Goal: Task Accomplishment & Management: Complete application form

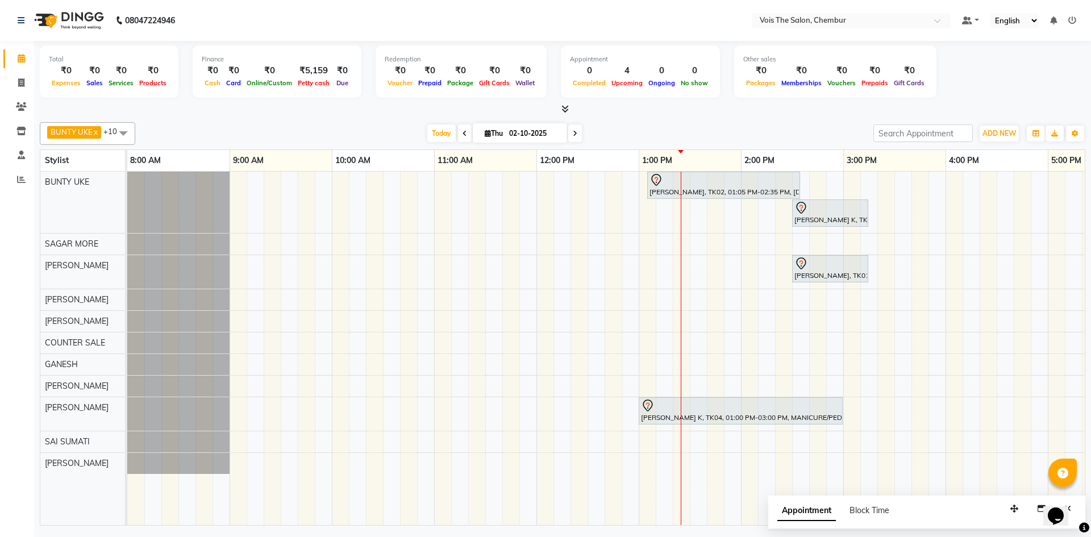
scroll to position [0, 322]
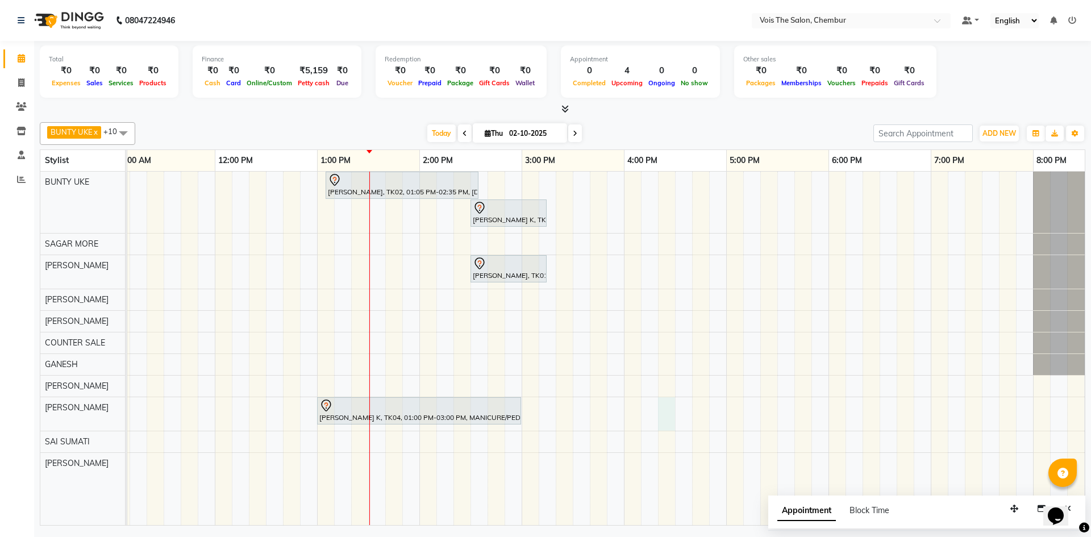
click at [664, 416] on div "[PERSON_NAME], TK02, 01:05 PM-02:35 PM, [DEMOGRAPHIC_DATA] Hair - Roots Touch U…" at bounding box center [573, 348] width 1534 height 353
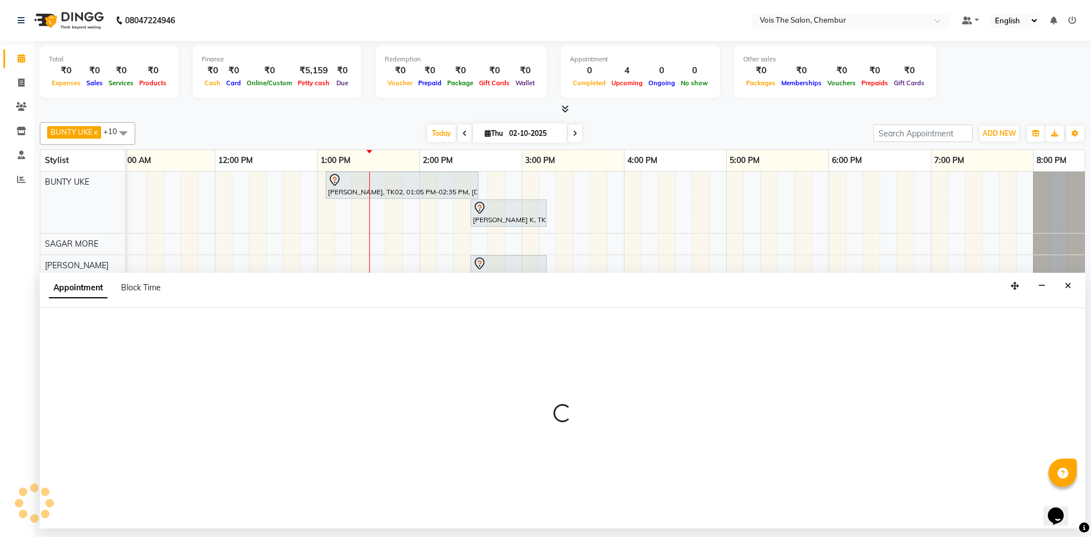
select select "87896"
select select "tentative"
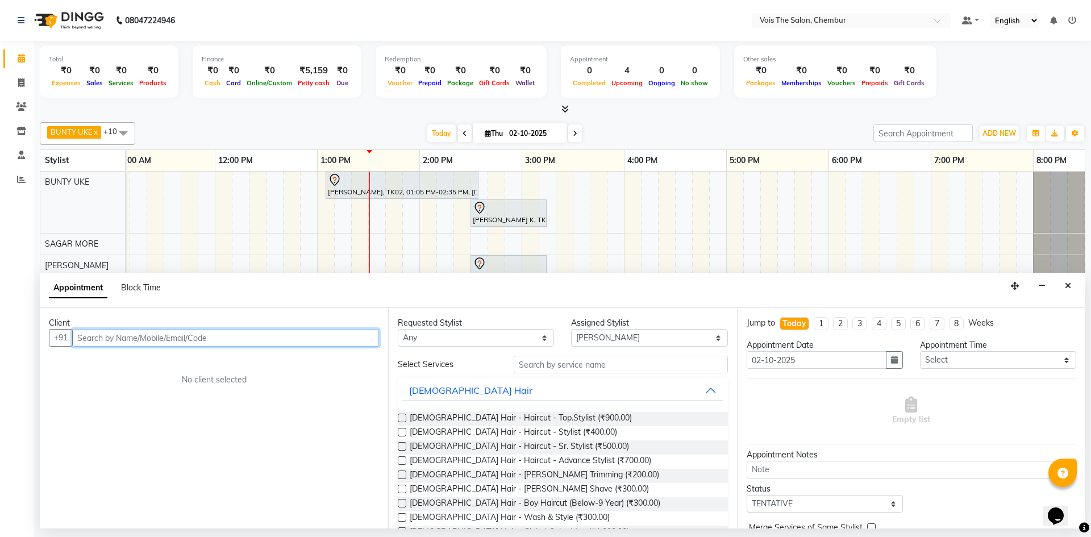
click at [311, 337] on input "text" at bounding box center [225, 338] width 307 height 18
paste input "81080 61119"
type input "81080 61119"
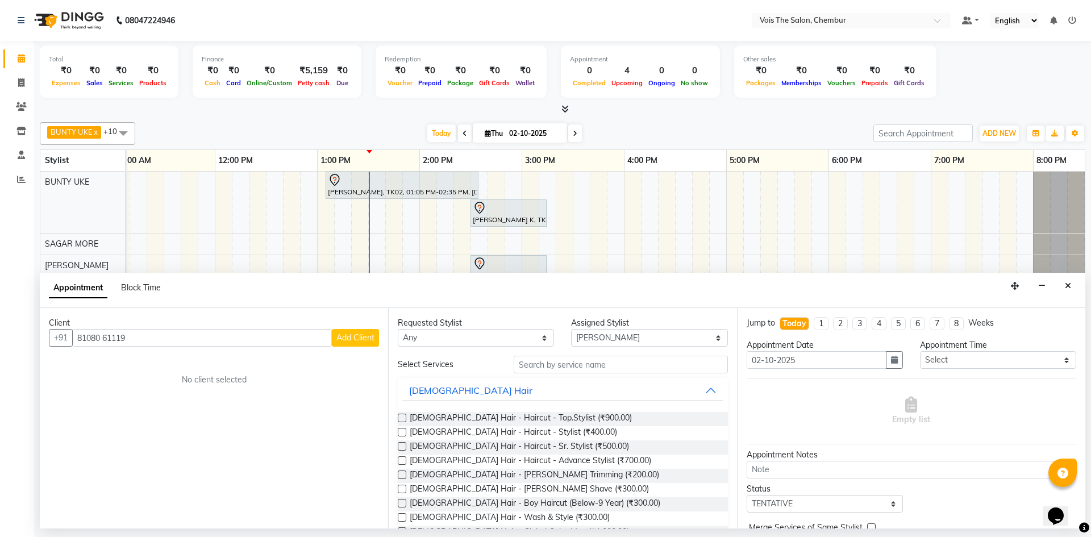
click at [348, 336] on span "Add Client" at bounding box center [355, 337] width 38 height 10
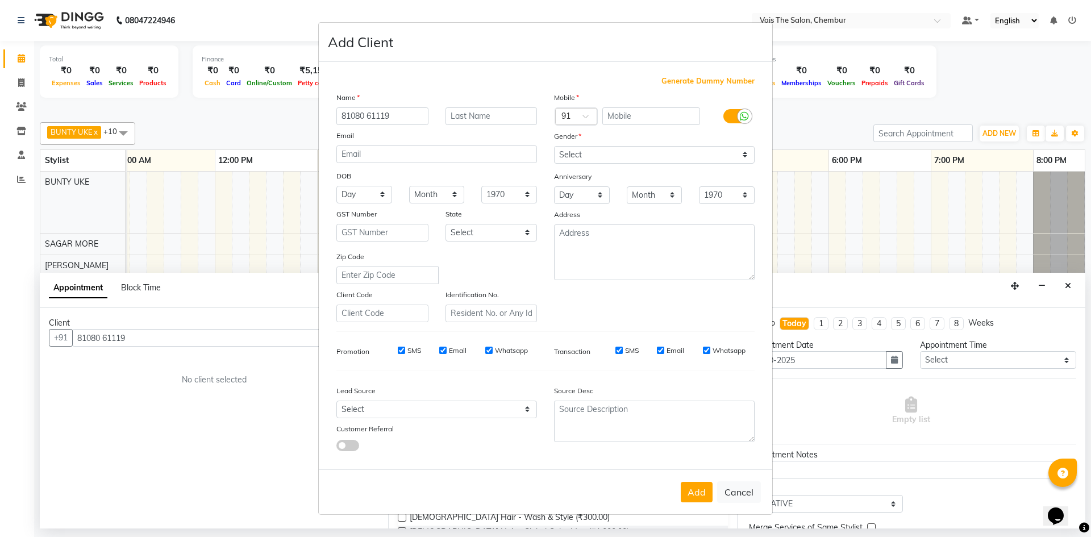
drag, startPoint x: 339, startPoint y: 116, endPoint x: 403, endPoint y: 115, distance: 64.2
click at [403, 115] on input "81080 61119" at bounding box center [382, 116] width 92 height 18
click at [628, 115] on input "text" at bounding box center [651, 116] width 98 height 18
paste input "81080 61119"
type input "81080 61119"
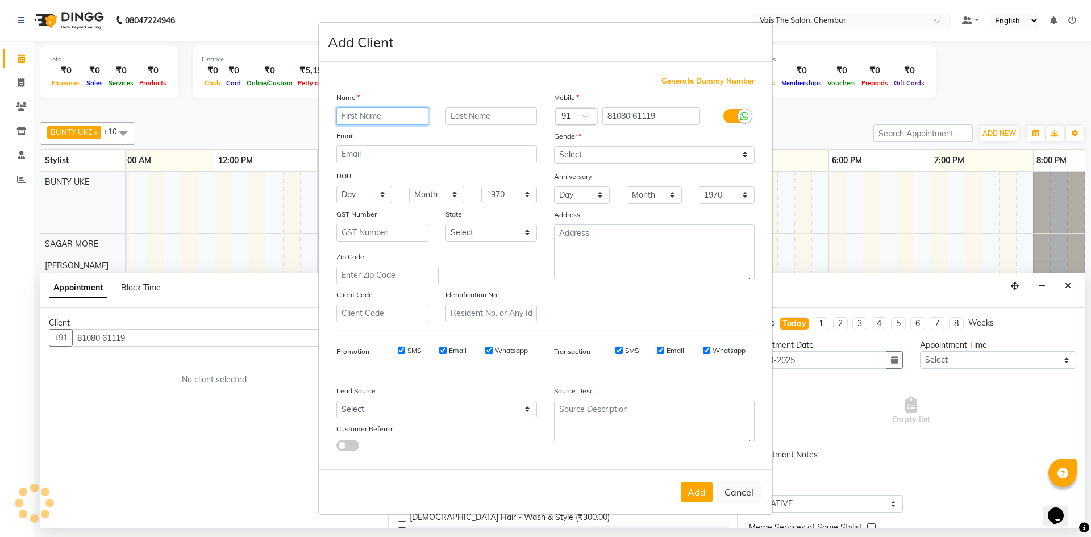
click at [408, 116] on input "text" at bounding box center [382, 116] width 92 height 18
type input "s"
type input "[PERSON_NAME]"
click at [469, 115] on input "text" at bounding box center [491, 116] width 92 height 18
type input "9"
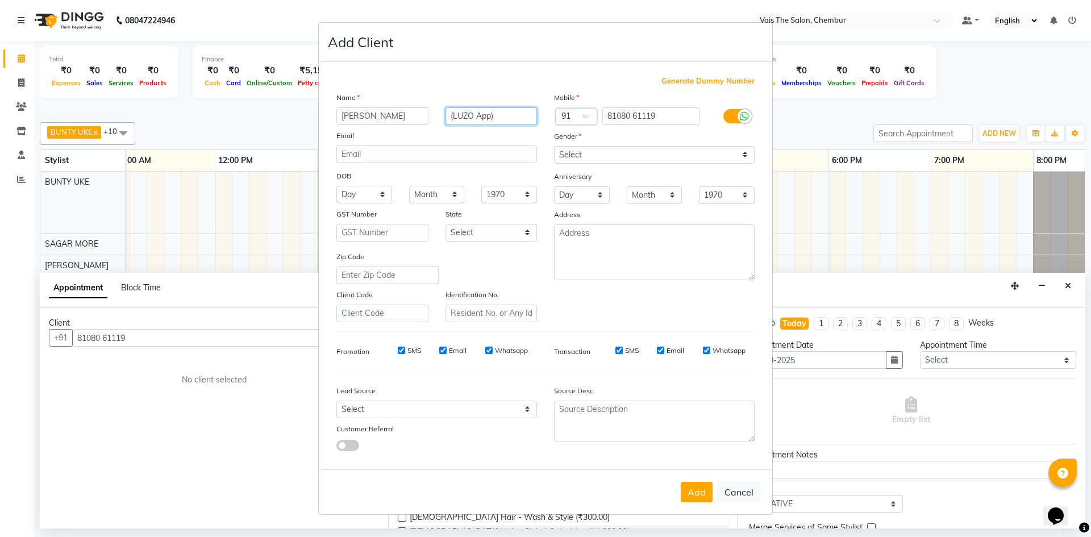
type input "(LUZO App)"
click at [594, 159] on select "Select [DEMOGRAPHIC_DATA] [DEMOGRAPHIC_DATA] Other Prefer Not To Say" at bounding box center [654, 155] width 201 height 18
select select "[DEMOGRAPHIC_DATA]"
click at [554, 146] on select "Select [DEMOGRAPHIC_DATA] [DEMOGRAPHIC_DATA] Other Prefer Not To Say" at bounding box center [654, 155] width 201 height 18
click at [690, 495] on button "Add" at bounding box center [697, 492] width 32 height 20
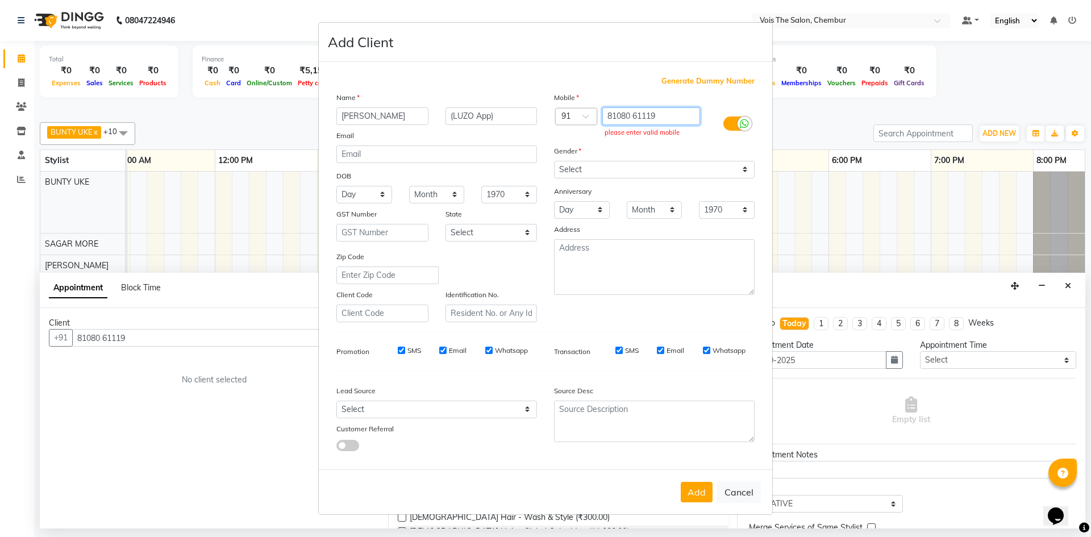
click at [676, 117] on input "81080 61119" at bounding box center [651, 116] width 98 height 18
type input "8"
type input "8108061119"
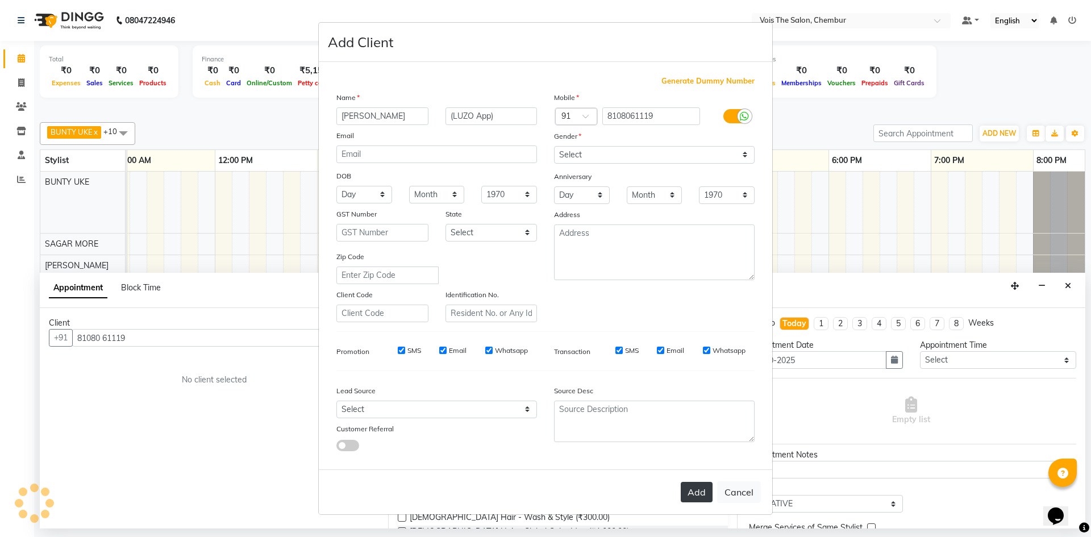
click at [693, 493] on button "Add" at bounding box center [697, 492] width 32 height 20
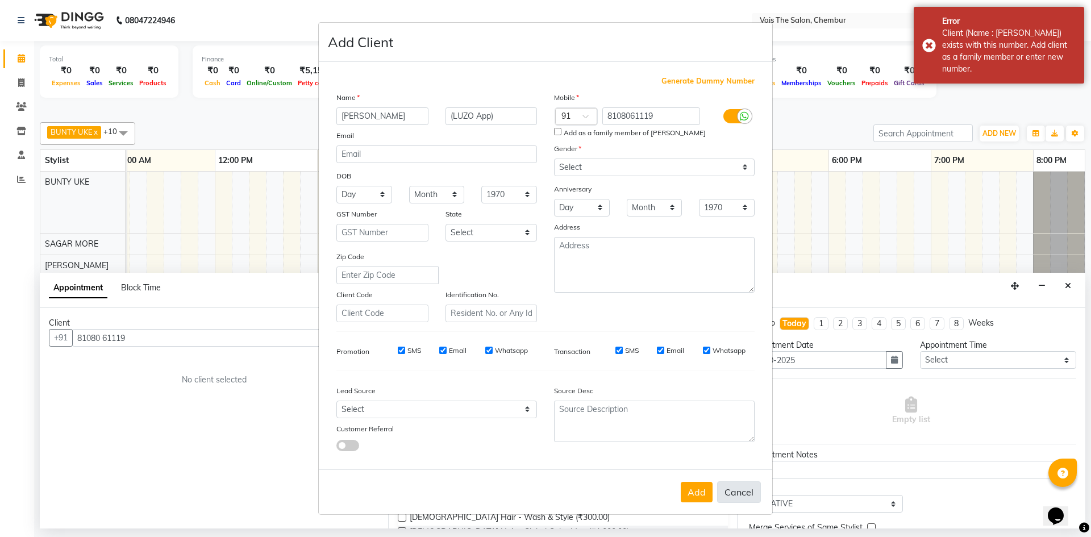
click at [737, 493] on button "Cancel" at bounding box center [739, 492] width 44 height 22
select select
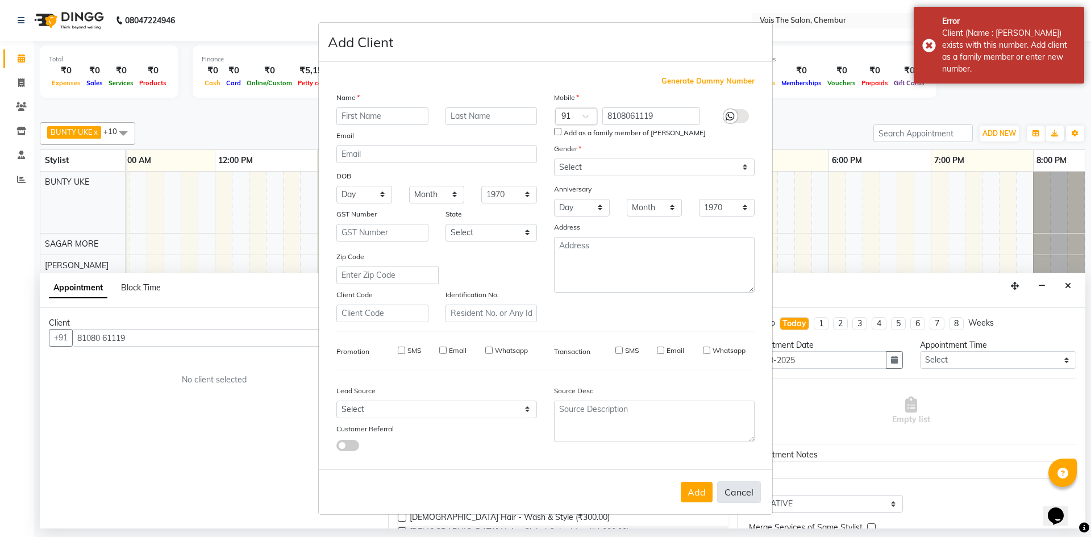
select select
checkbox input "false"
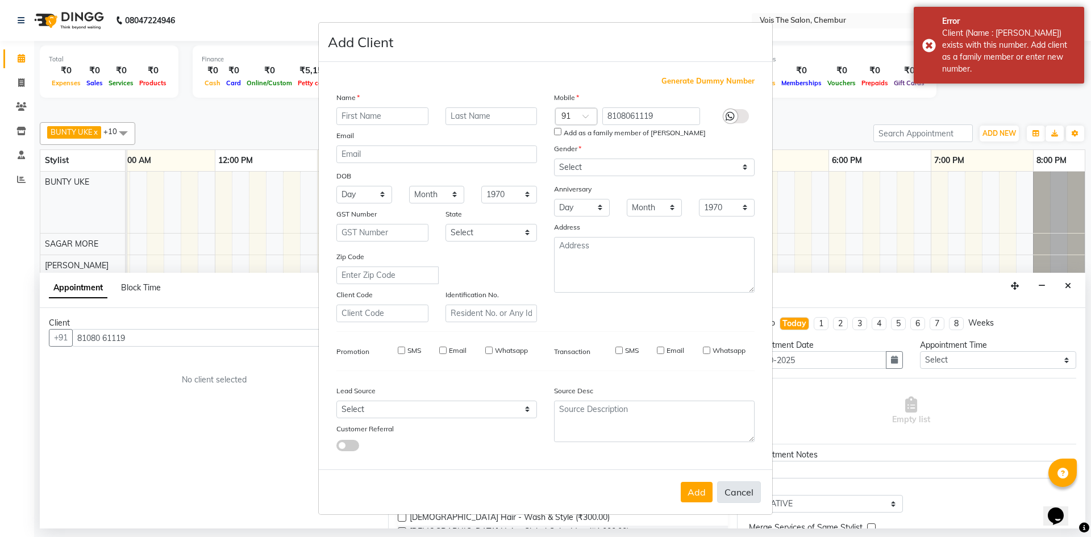
checkbox input "false"
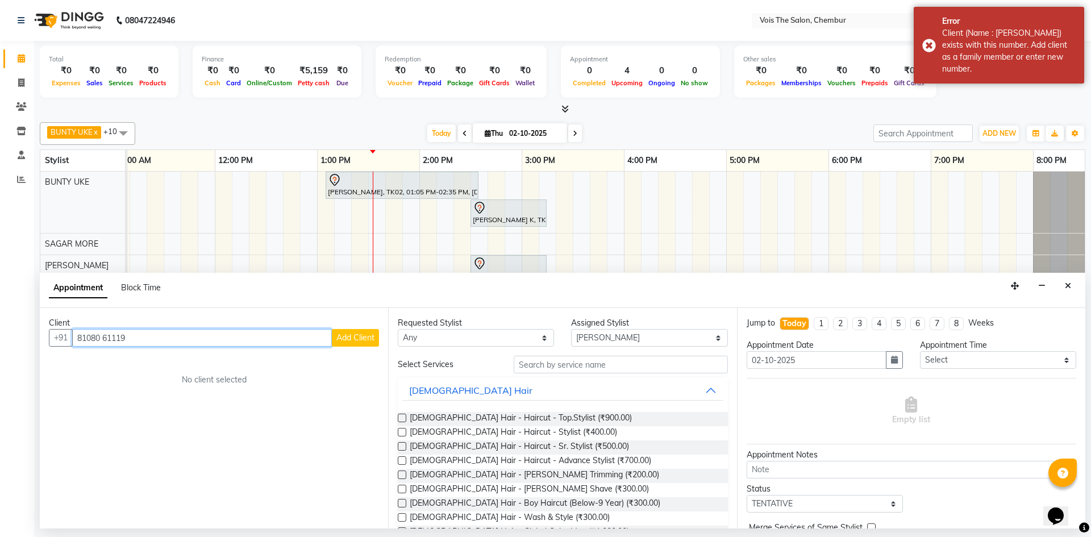
click at [291, 341] on input "81080 61119" at bounding box center [202, 338] width 260 height 18
type input "8"
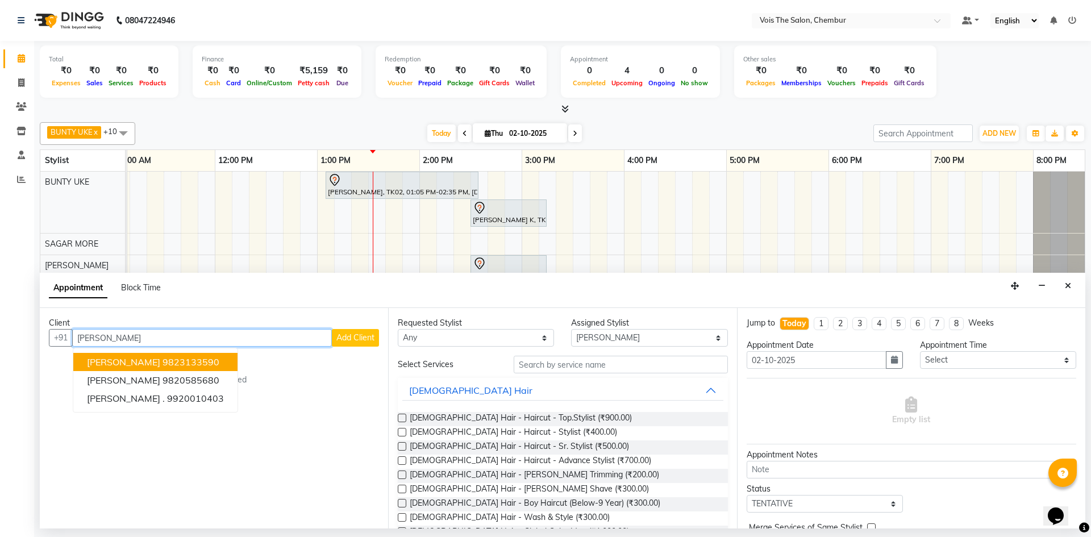
type input "[PERSON_NAME]"
click at [349, 341] on span "Add Client" at bounding box center [355, 337] width 38 height 10
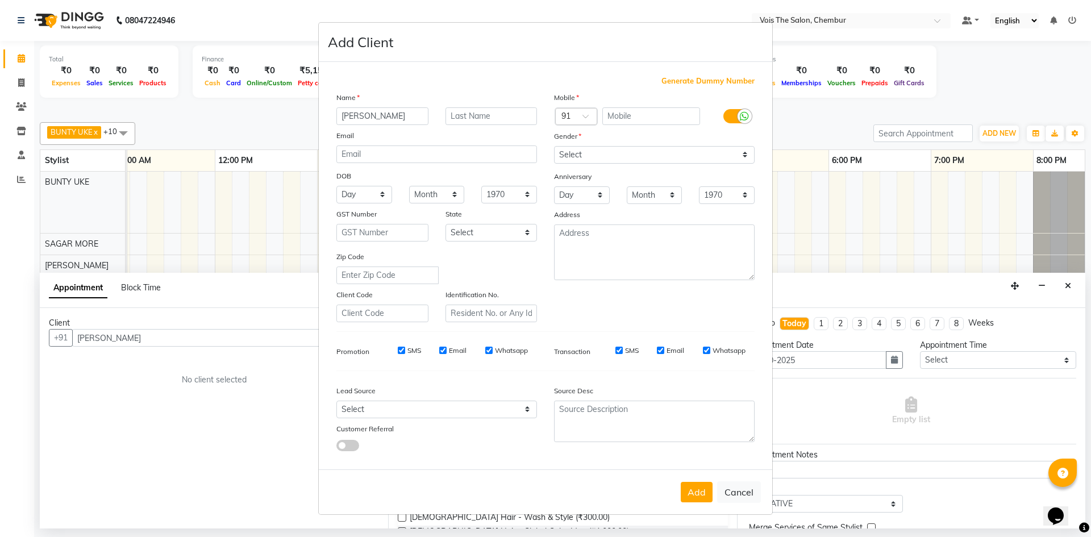
click at [344, 117] on input "[PERSON_NAME]" at bounding box center [382, 116] width 92 height 18
type input "[PERSON_NAME]"
click at [461, 114] on input "text" at bounding box center [491, 116] width 92 height 18
click at [447, 116] on input "LUZO APP" at bounding box center [491, 116] width 92 height 18
type input "(LUZO APP)"
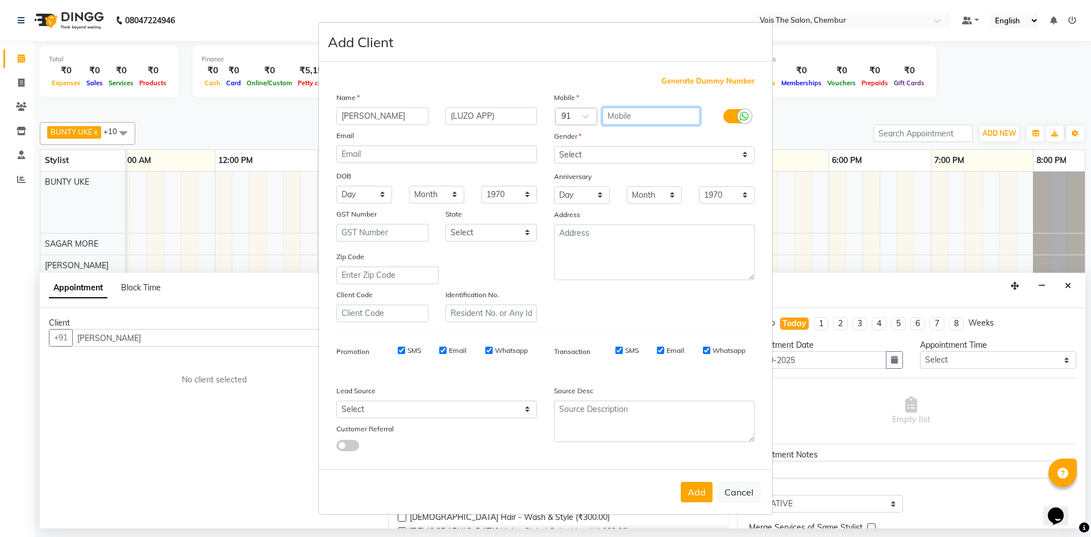
click at [633, 116] on input "text" at bounding box center [651, 116] width 98 height 18
type input "8108061119"
click at [649, 151] on select "Select [DEMOGRAPHIC_DATA] [DEMOGRAPHIC_DATA] Other Prefer Not To Say" at bounding box center [654, 155] width 201 height 18
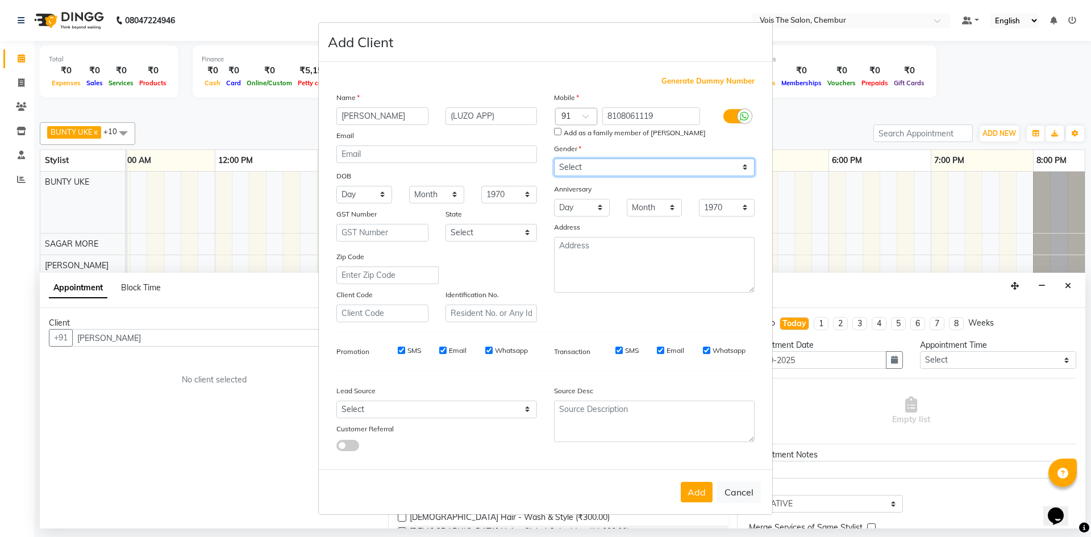
click at [554, 159] on select "Select [DEMOGRAPHIC_DATA] [DEMOGRAPHIC_DATA] Other Prefer Not To Say" at bounding box center [654, 168] width 201 height 18
drag, startPoint x: 635, startPoint y: 169, endPoint x: 631, endPoint y: 211, distance: 41.6
click at [631, 211] on div "Mobile Country Code × 91 8108061119 Add as a family member of [PERSON_NAME] Gen…" at bounding box center [654, 206] width 218 height 231
select select "[DEMOGRAPHIC_DATA]"
click at [554, 159] on select "Select [DEMOGRAPHIC_DATA] [DEMOGRAPHIC_DATA] Other Prefer Not To Say" at bounding box center [654, 168] width 201 height 18
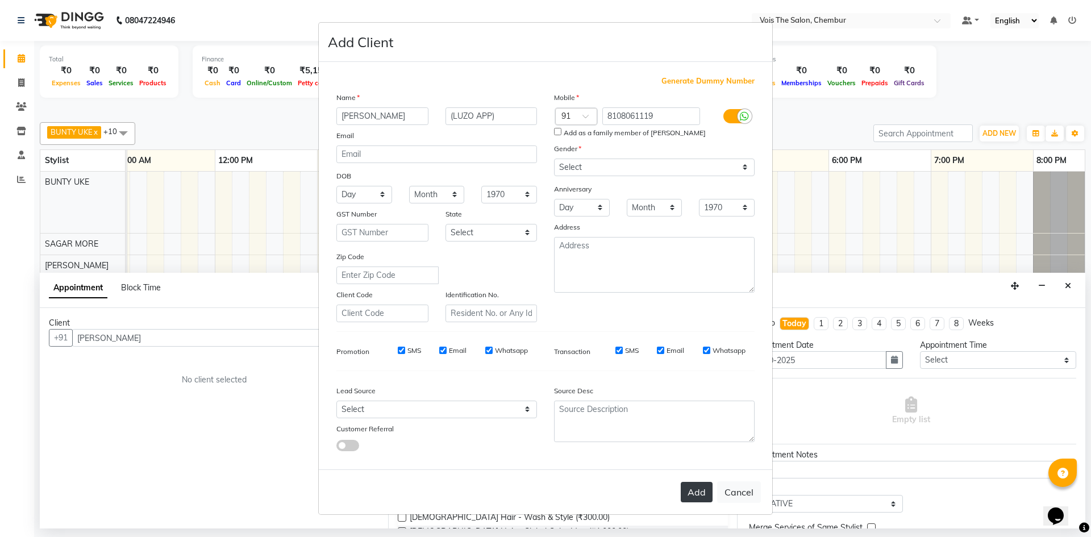
click at [692, 490] on button "Add" at bounding box center [697, 492] width 32 height 20
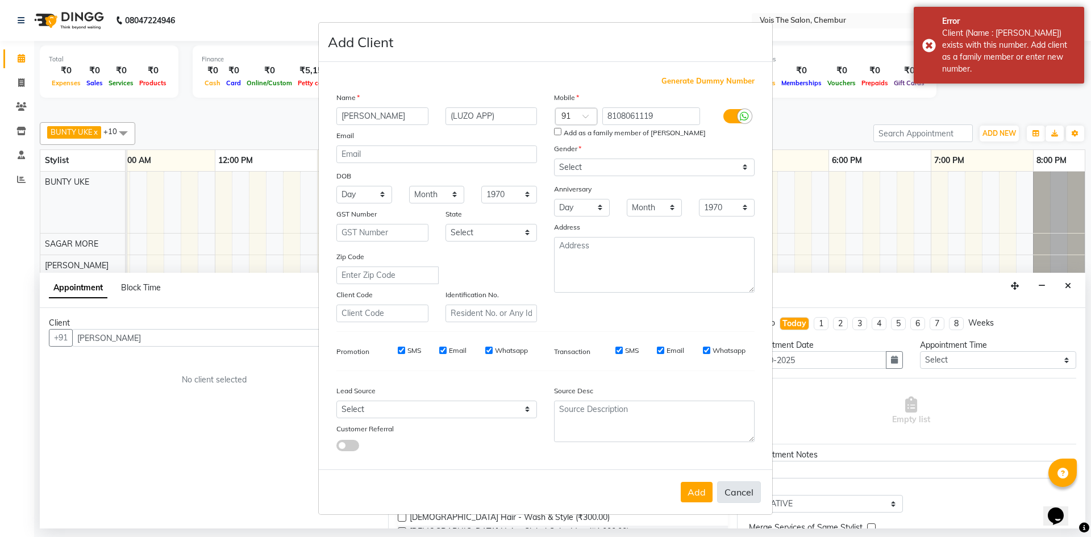
click at [731, 490] on button "Cancel" at bounding box center [739, 492] width 44 height 22
select select
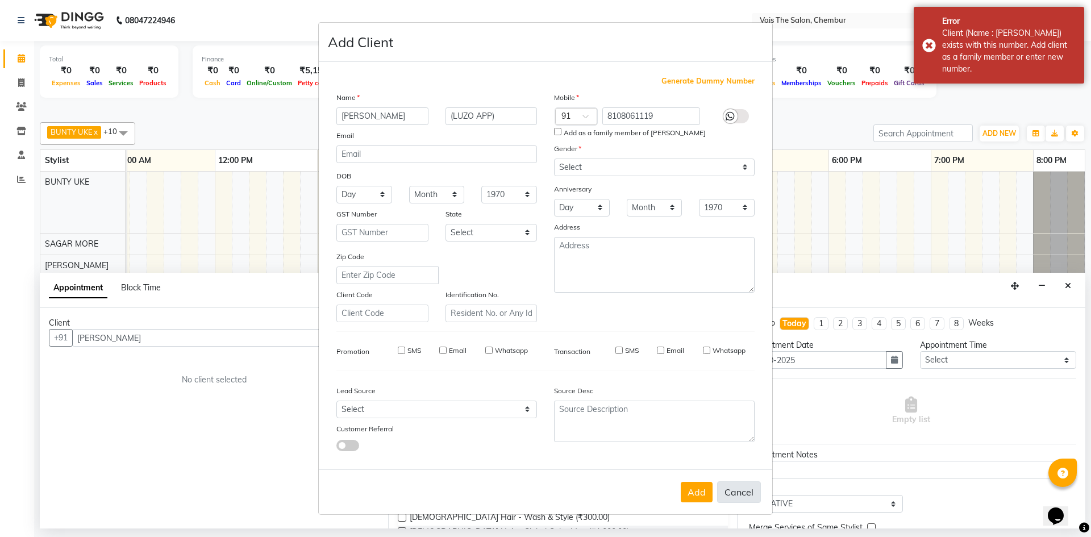
select select
checkbox input "false"
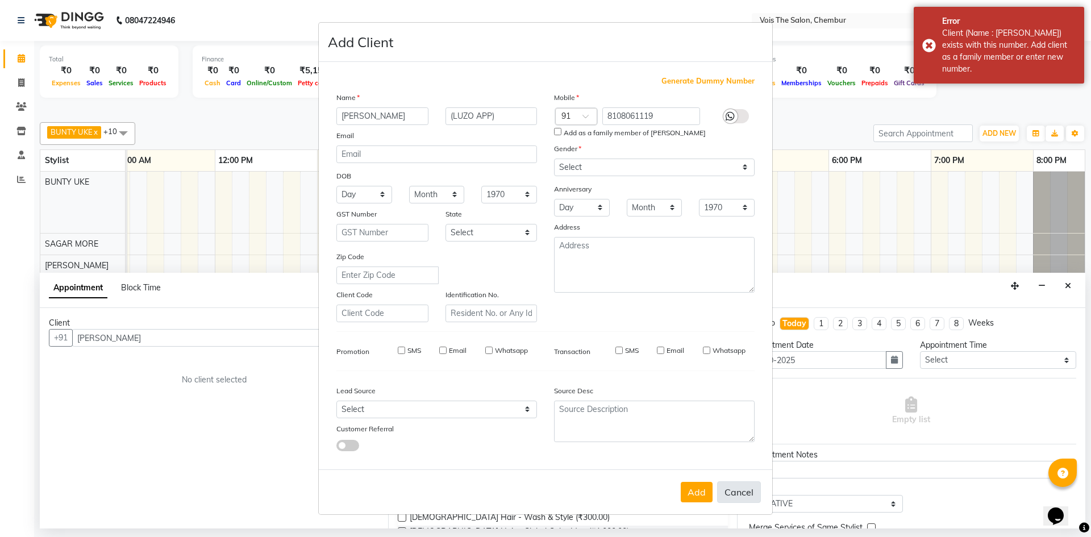
checkbox input "false"
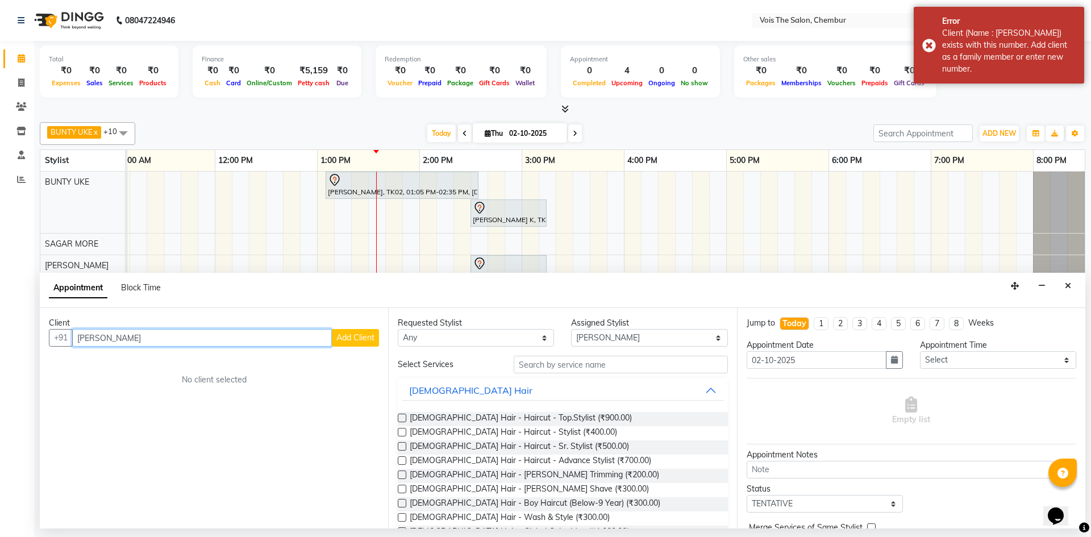
click at [183, 334] on input "[PERSON_NAME]" at bounding box center [202, 338] width 260 height 18
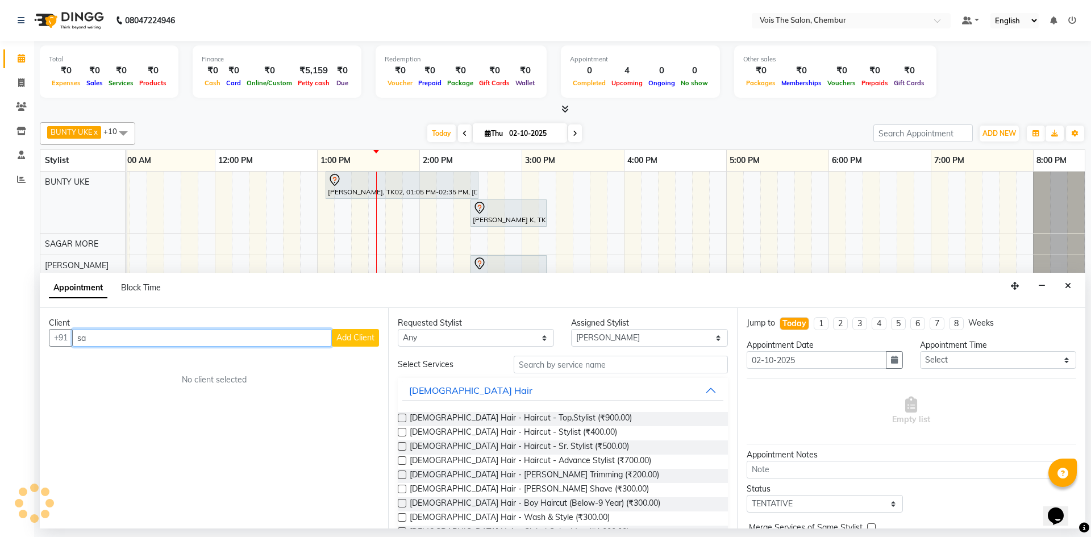
type input "s"
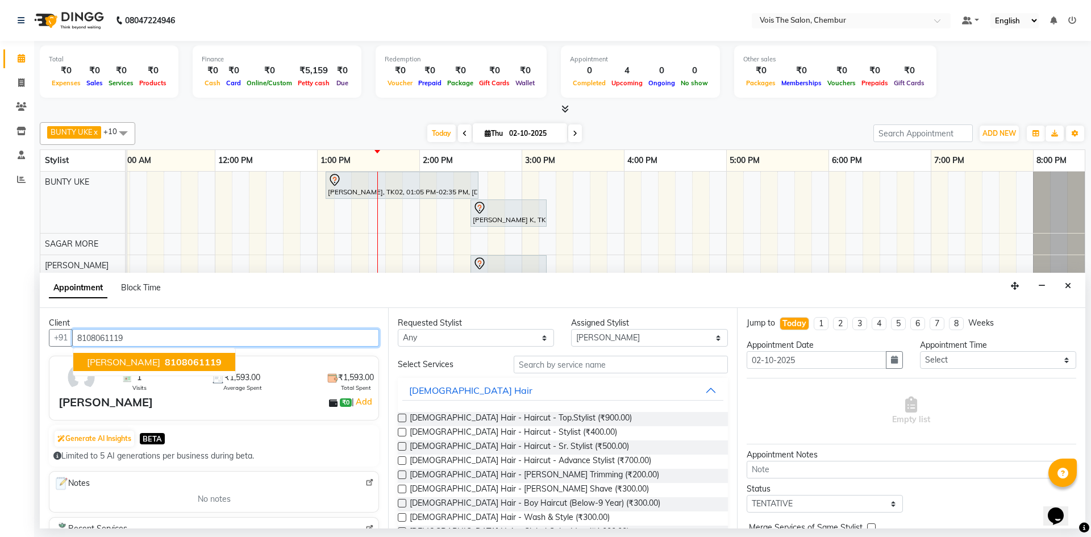
click at [165, 361] on span "8108061119" at bounding box center [193, 361] width 57 height 11
type input "8108061119"
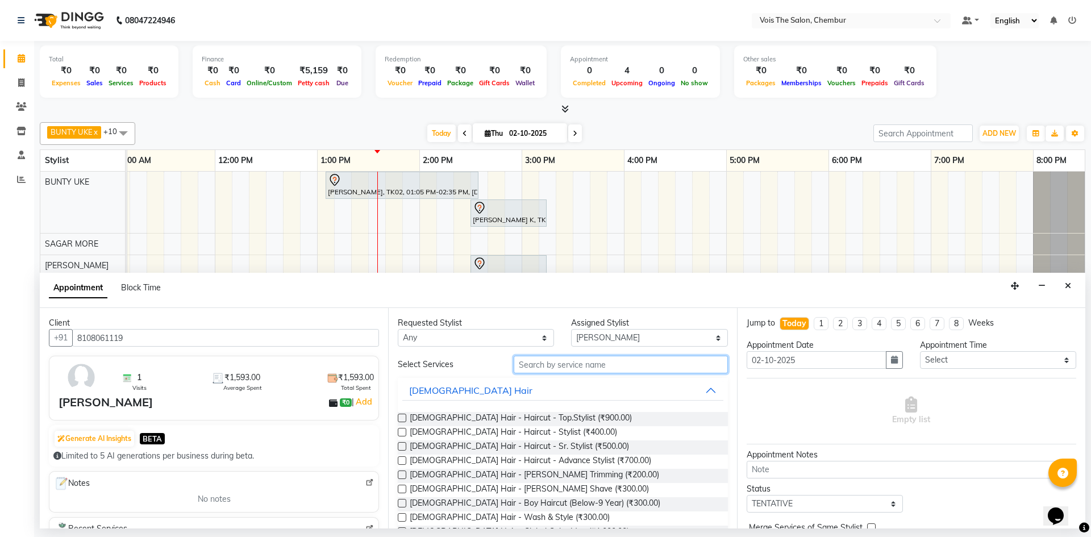
click at [545, 365] on input "text" at bounding box center [621, 365] width 214 height 18
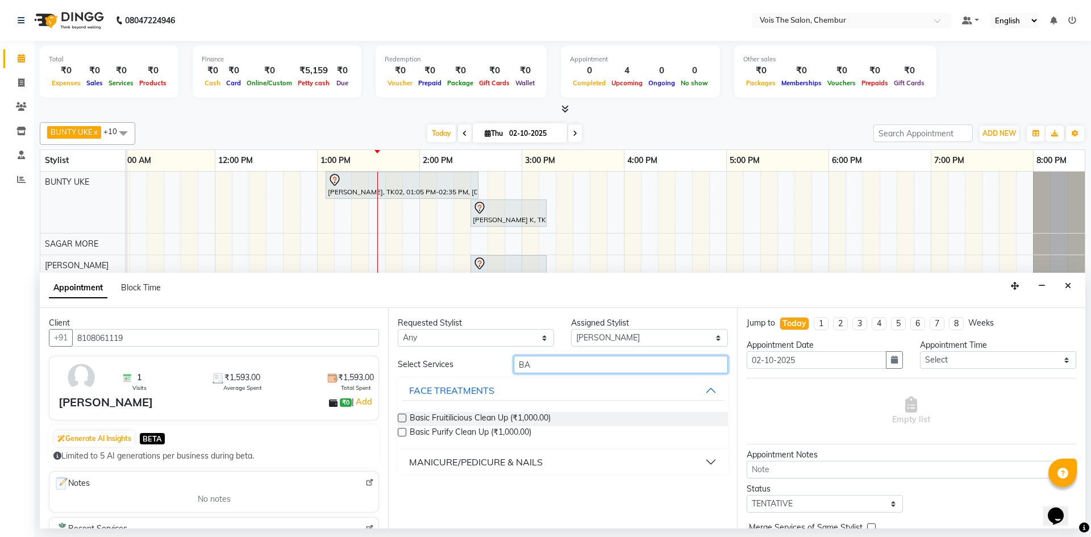
type input "B"
type input "SIC PED"
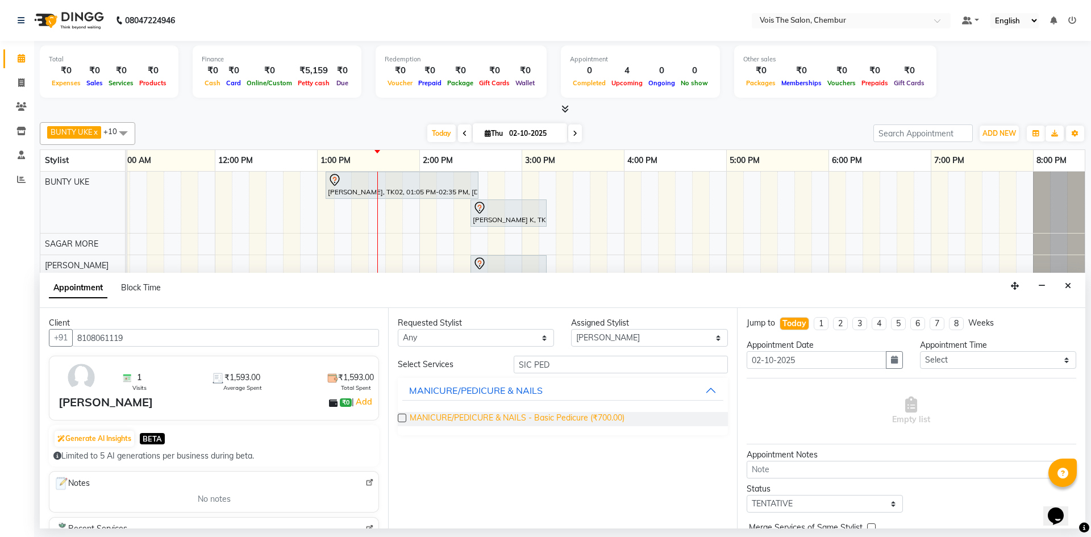
click at [532, 422] on span "MANICURE/PEDICURE & NAILS - Basic Pedicure (₹700.00)" at bounding box center [517, 419] width 215 height 14
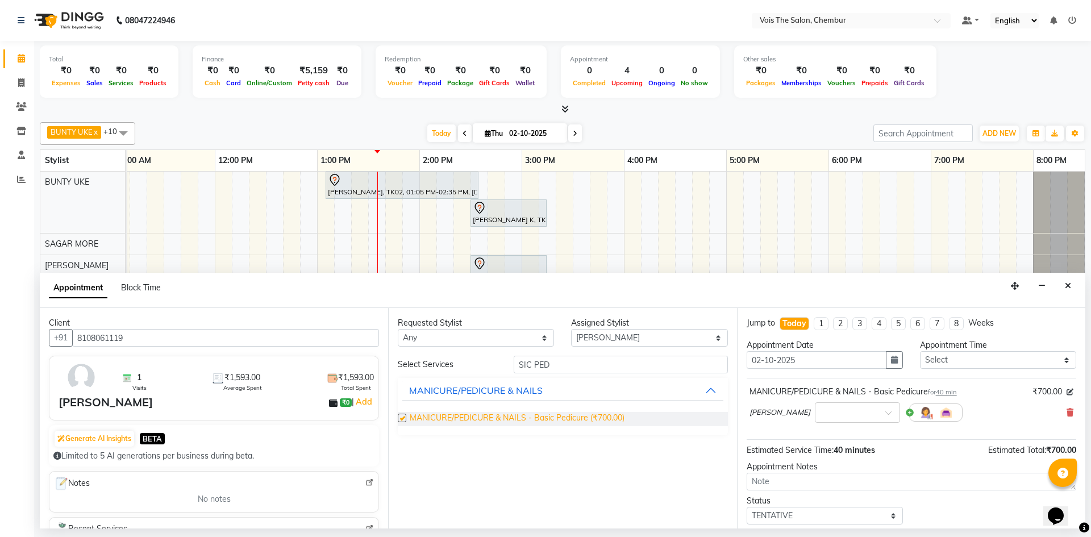
checkbox input "false"
click at [573, 365] on input "SIC PED" at bounding box center [621, 365] width 214 height 18
type input "SIC MANI"
click at [548, 422] on span "MANICURE/PEDICURE & NAILS - Basic Manicure (₹600.00)" at bounding box center [518, 419] width 216 height 14
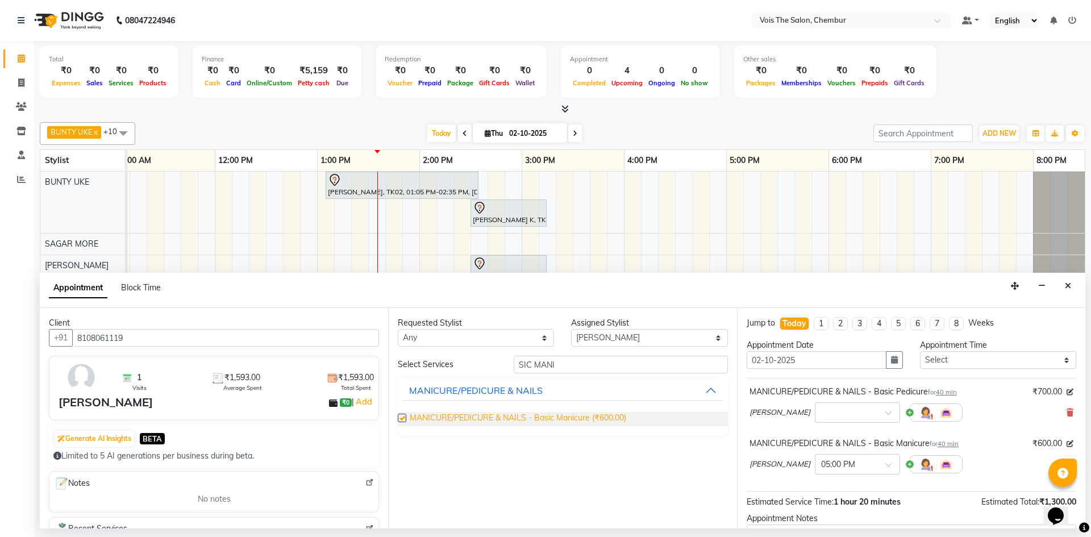
checkbox input "false"
click at [643, 368] on input "SIC MANI" at bounding box center [621, 365] width 214 height 18
type input "S"
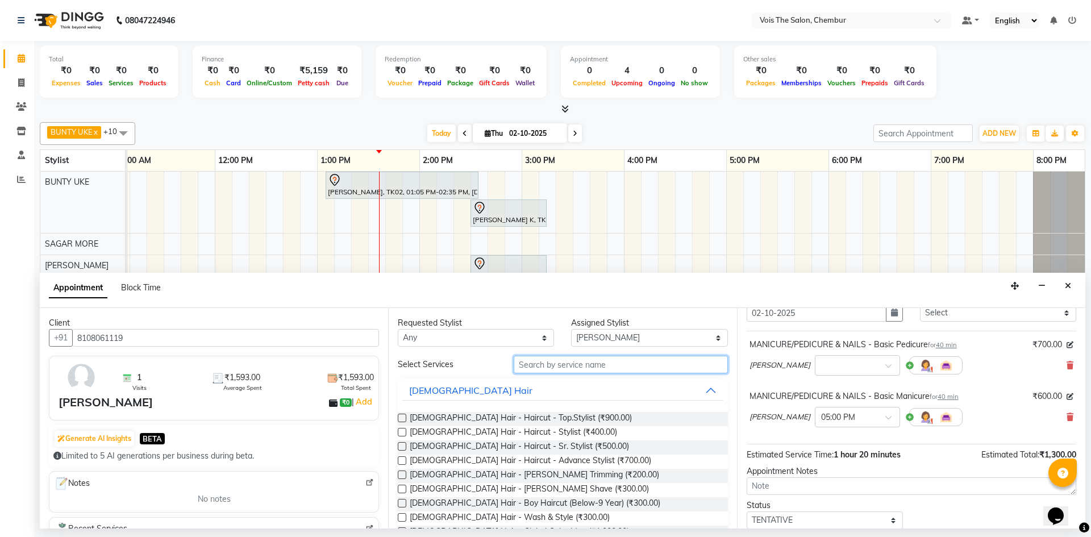
scroll to position [119, 0]
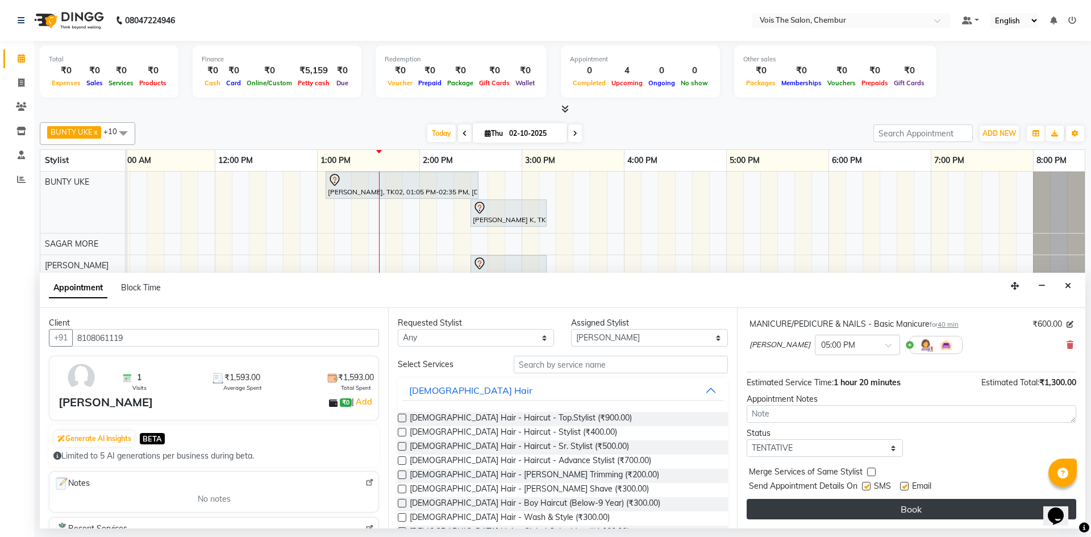
click at [907, 511] on button "Book" at bounding box center [912, 509] width 330 height 20
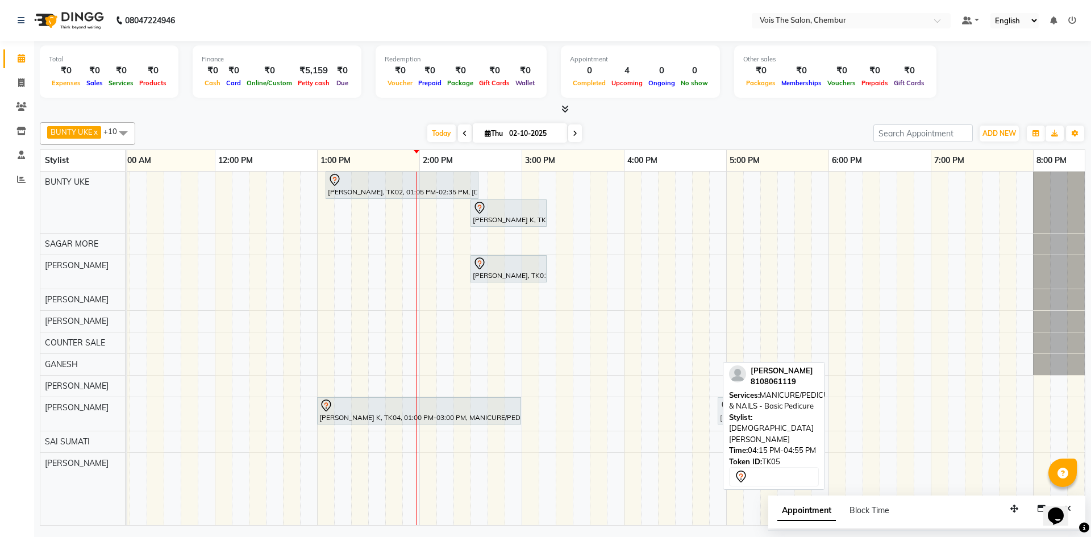
drag, startPoint x: 683, startPoint y: 414, endPoint x: 757, endPoint y: 412, distance: 73.9
click at [757, 412] on div "BUNTY UKE x COUNTER SALE x GANESH x [PERSON_NAME] x [PERSON_NAME] x SAGAR MORE …" at bounding box center [562, 322] width 1045 height 408
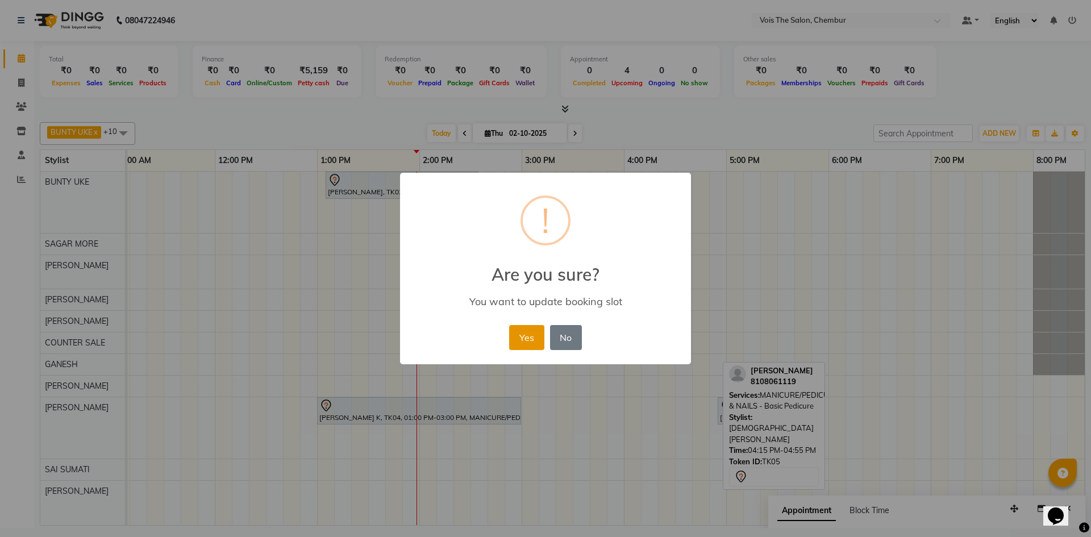
click at [533, 343] on button "Yes" at bounding box center [526, 337] width 35 height 25
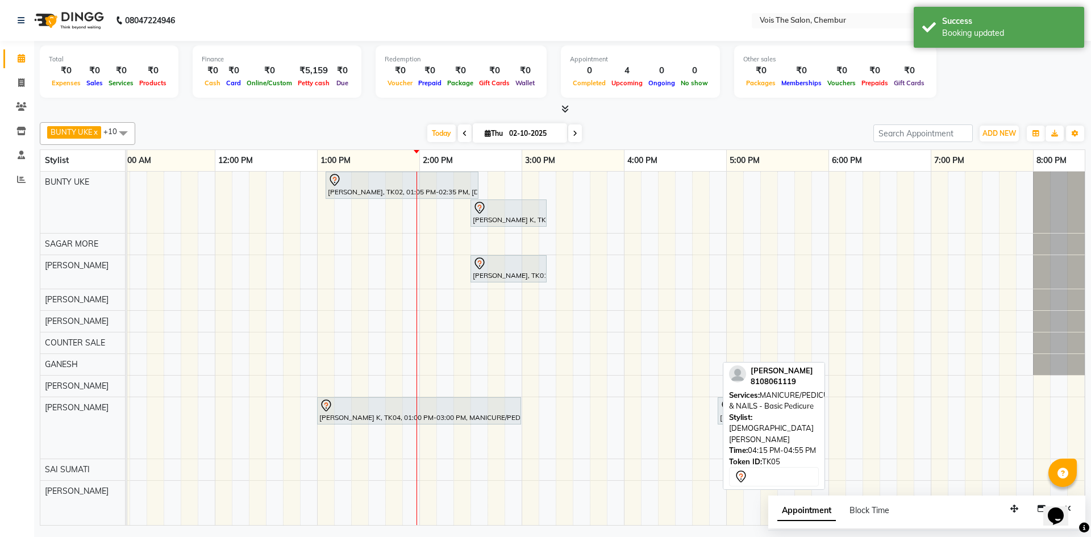
scroll to position [0, 14]
click at [1089, 427] on div "Total ₹0 Expenses ₹0 Sales ₹0 Services ₹0 Products Finance ₹0 Cash ₹0 Card ₹0 O…" at bounding box center [562, 284] width 1057 height 487
click at [923, 313] on div "[PERSON_NAME], TK02, 01:05 PM-02:35 PM, [DEMOGRAPHIC_DATA] Hair - Roots Touch U…" at bounding box center [573, 348] width 1534 height 353
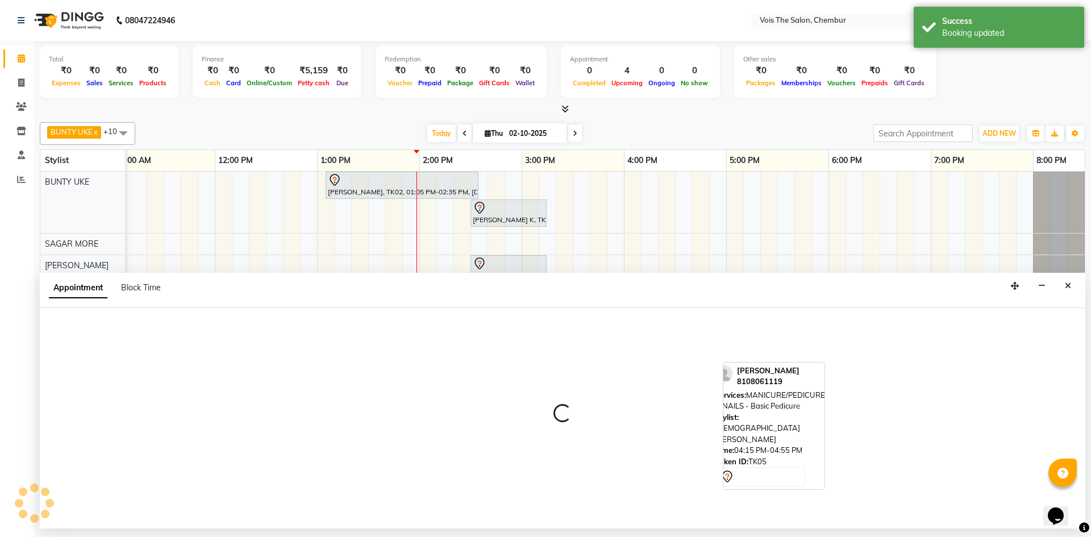
select select "79331"
select select "tentative"
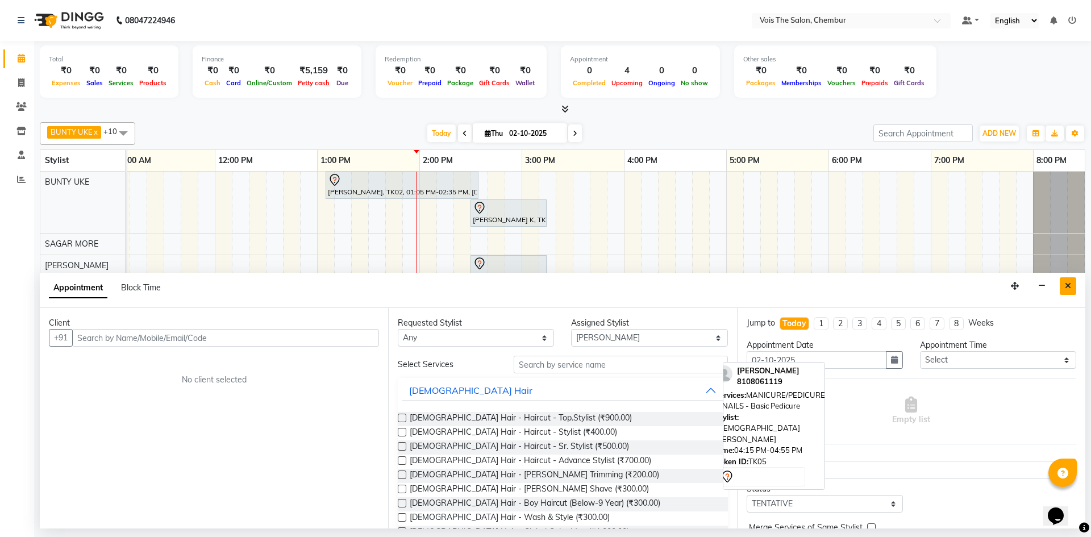
click at [1068, 282] on icon "Close" at bounding box center [1068, 286] width 6 height 8
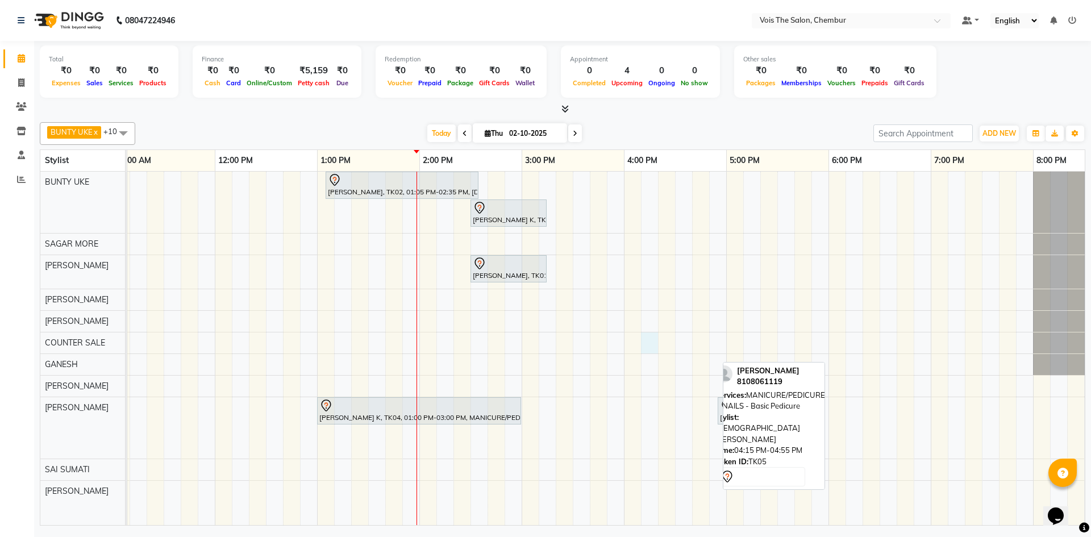
click at [646, 349] on div "[PERSON_NAME], TK02, 01:05 PM-02:35 PM, [DEMOGRAPHIC_DATA] Hair - Roots Touch U…" at bounding box center [573, 348] width 1534 height 353
select select "79332"
select select "tentative"
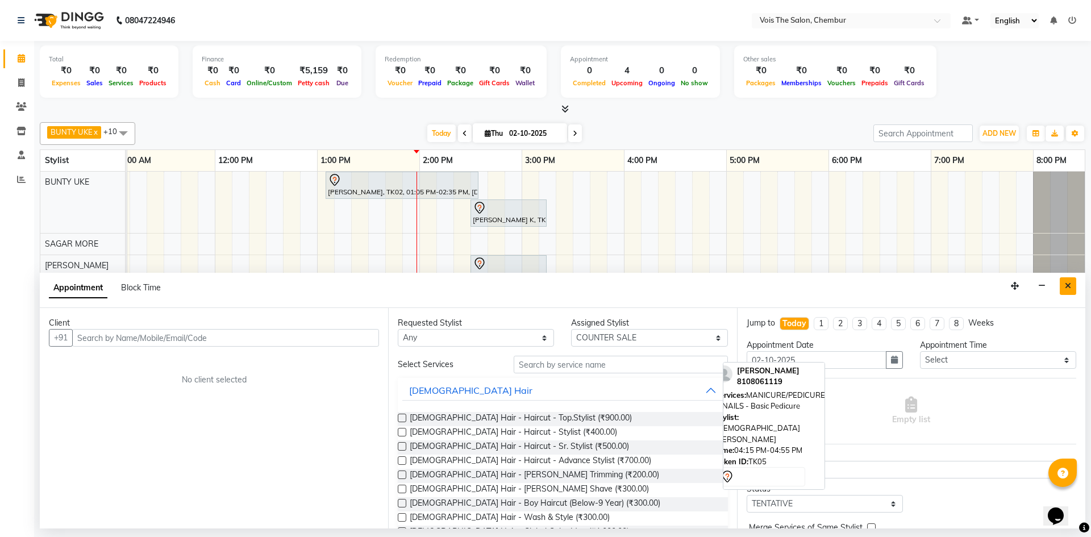
click at [1066, 288] on icon "Close" at bounding box center [1068, 286] width 6 height 8
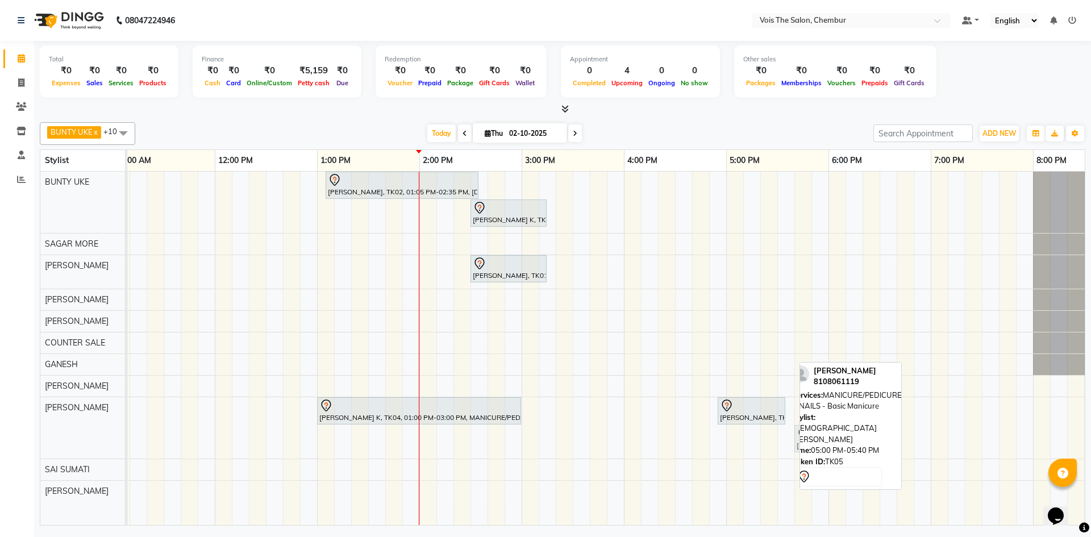
drag, startPoint x: 744, startPoint y: 440, endPoint x: 810, endPoint y: 403, distance: 75.5
click at [810, 403] on div "BUNTY UKE x COUNTER SALE x GANESH x [PERSON_NAME] x [PERSON_NAME] x SAGAR MORE …" at bounding box center [562, 322] width 1045 height 408
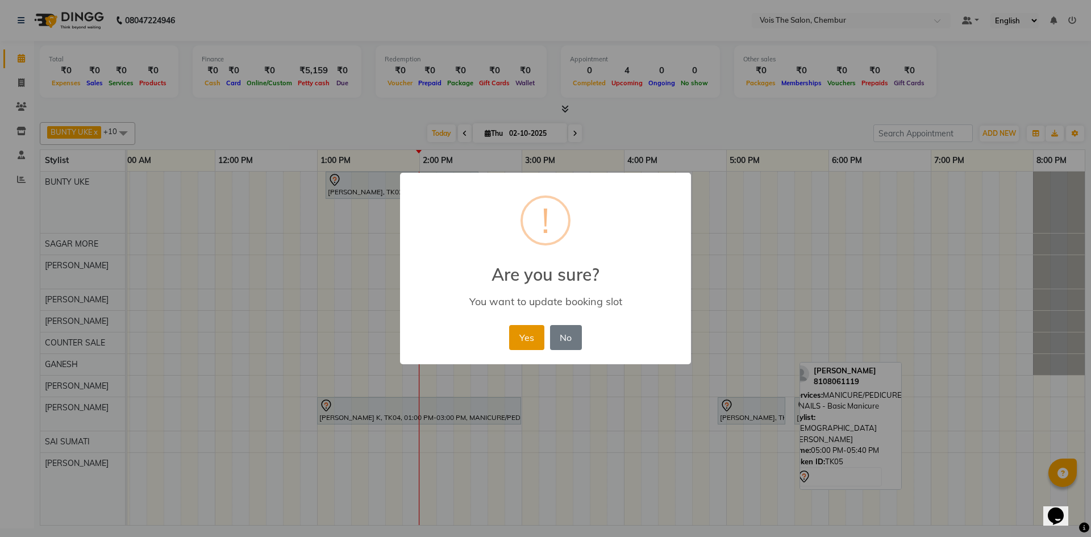
click at [510, 336] on button "Yes" at bounding box center [526, 337] width 35 height 25
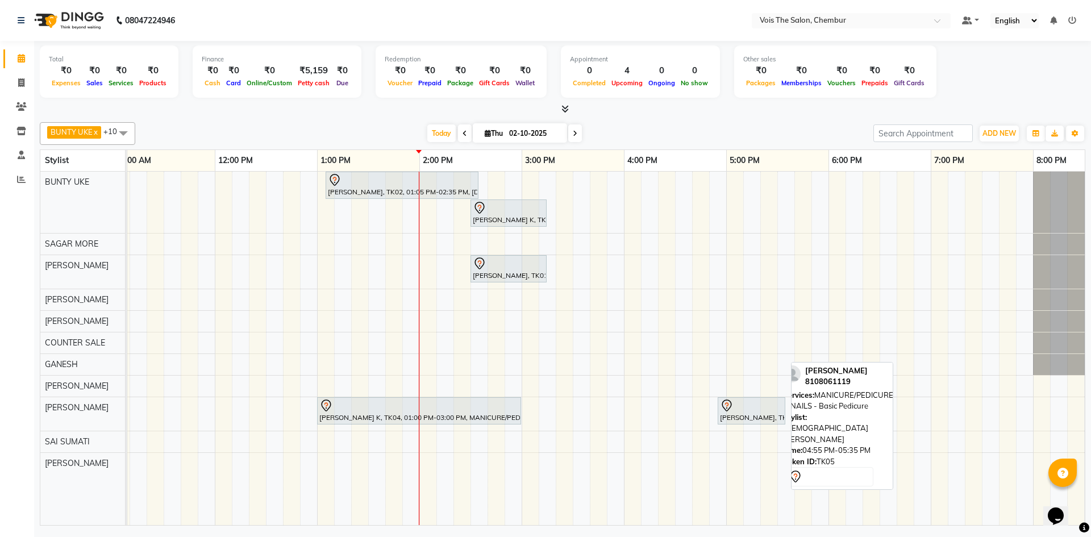
click at [731, 407] on icon at bounding box center [727, 406] width 14 height 14
click at [743, 407] on div at bounding box center [751, 406] width 63 height 14
select select "7"
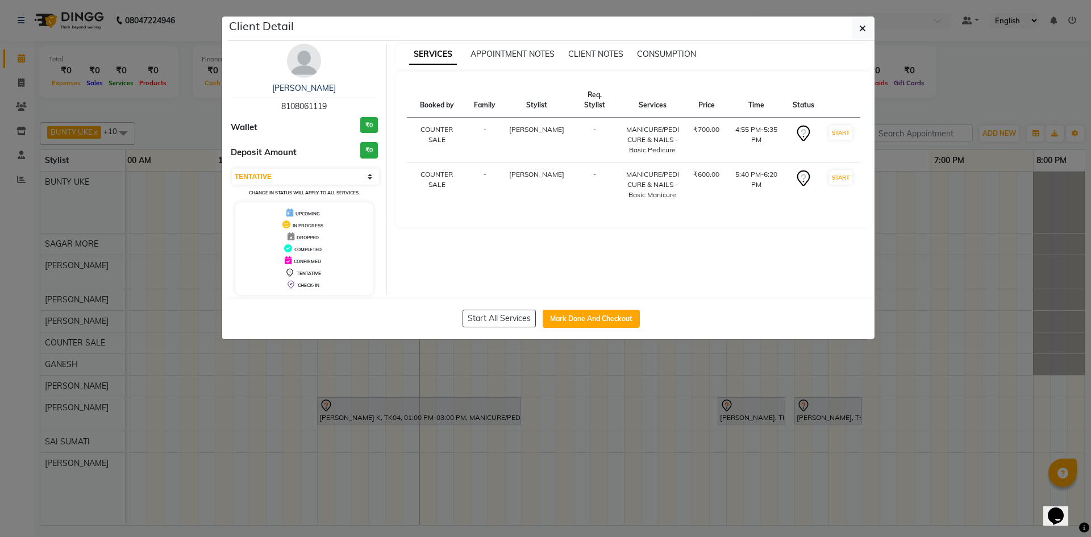
drag, startPoint x: 279, startPoint y: 103, endPoint x: 328, endPoint y: 105, distance: 49.4
click at [328, 105] on div "[PERSON_NAME] 8108061119" at bounding box center [304, 97] width 147 height 30
copy span "8108061119"
click at [48, 57] on ngb-modal-window "Client Detail [PERSON_NAME] 8108061119 Wallet ₹0 Deposit Amount ₹0 Select IN SE…" at bounding box center [545, 268] width 1091 height 537
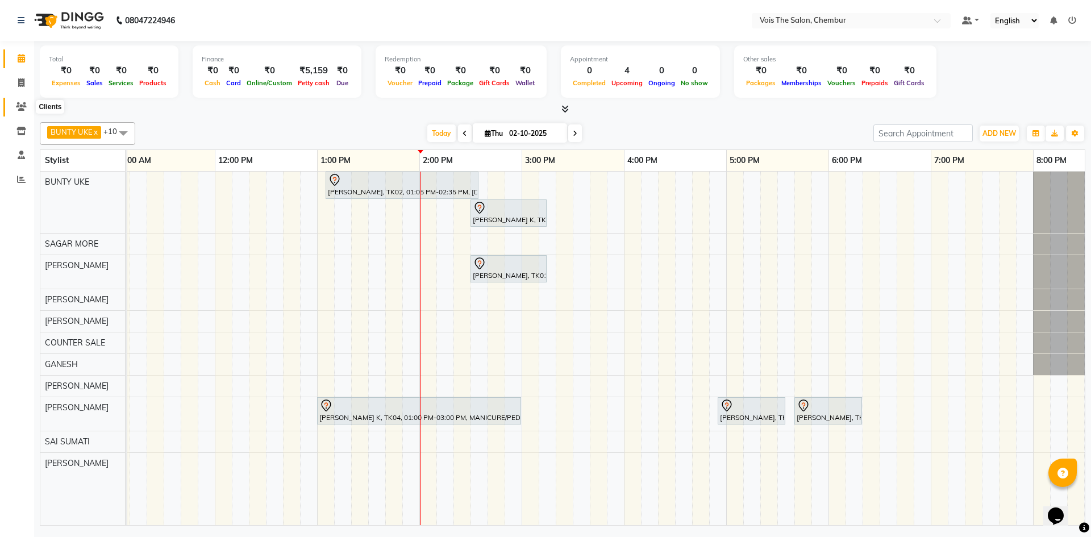
click at [17, 101] on span at bounding box center [21, 107] width 20 height 13
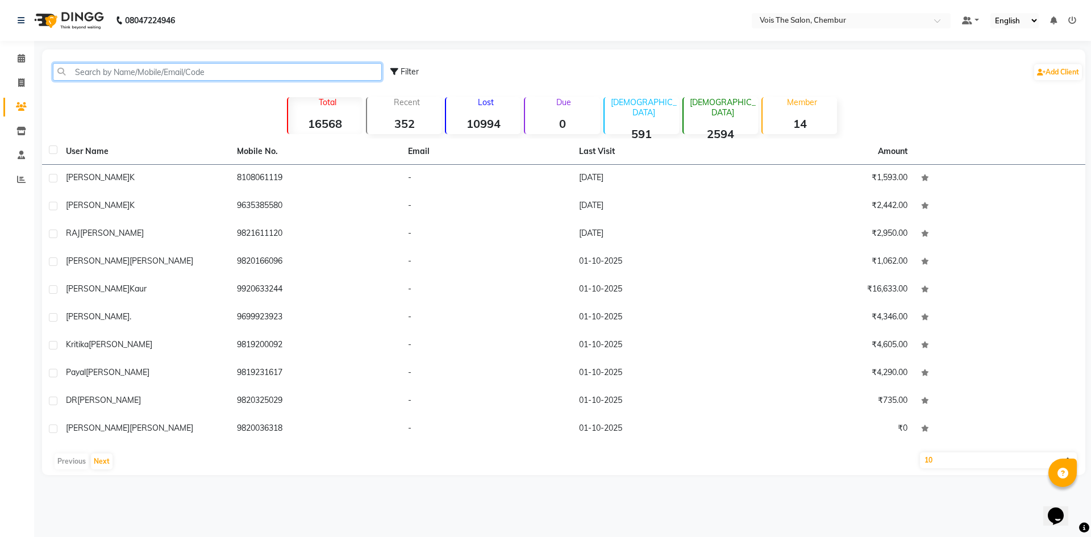
click at [209, 76] on input "text" at bounding box center [217, 72] width 329 height 18
paste input "8108061119"
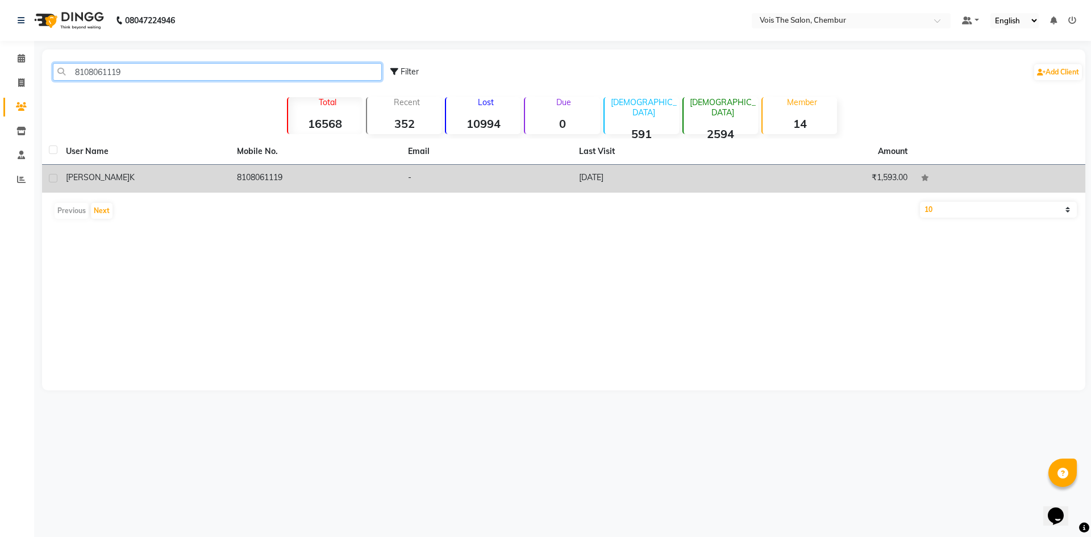
type input "8108061119"
click at [373, 184] on td "8108061119" at bounding box center [315, 179] width 171 height 28
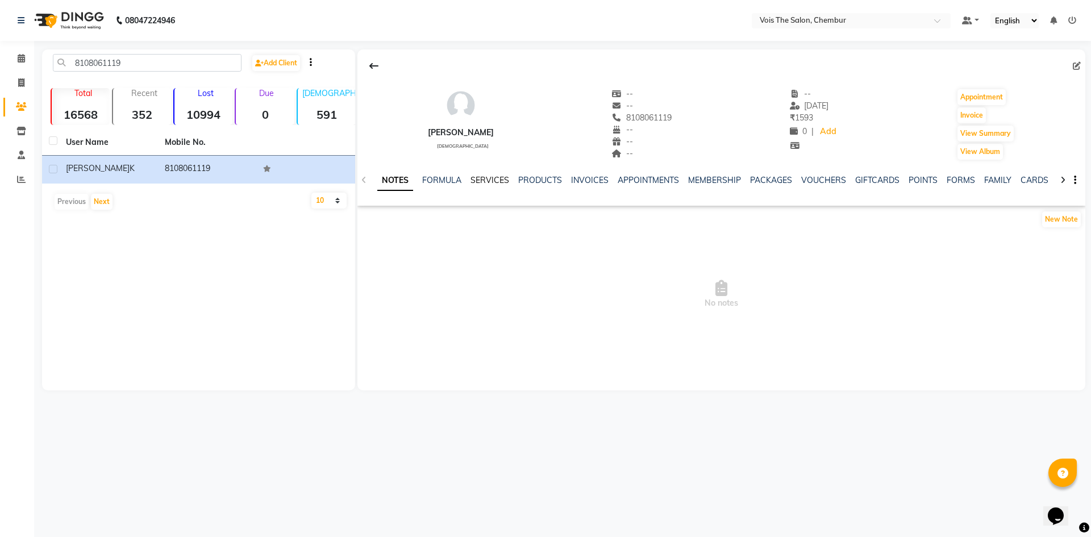
click at [489, 176] on link "SERVICES" at bounding box center [489, 180] width 39 height 10
click at [18, 181] on icon at bounding box center [21, 179] width 9 height 9
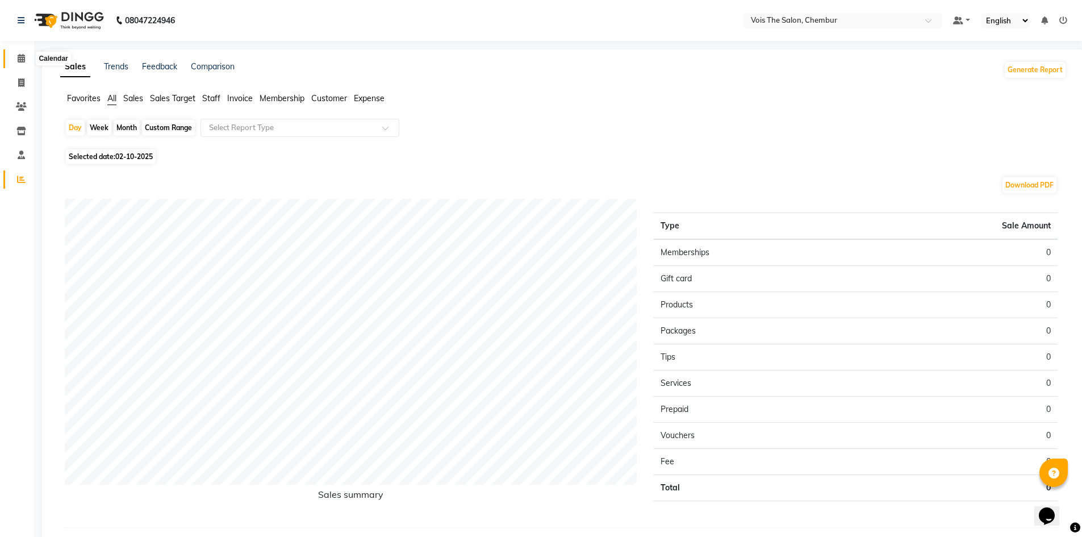
click at [15, 53] on span at bounding box center [21, 58] width 20 height 13
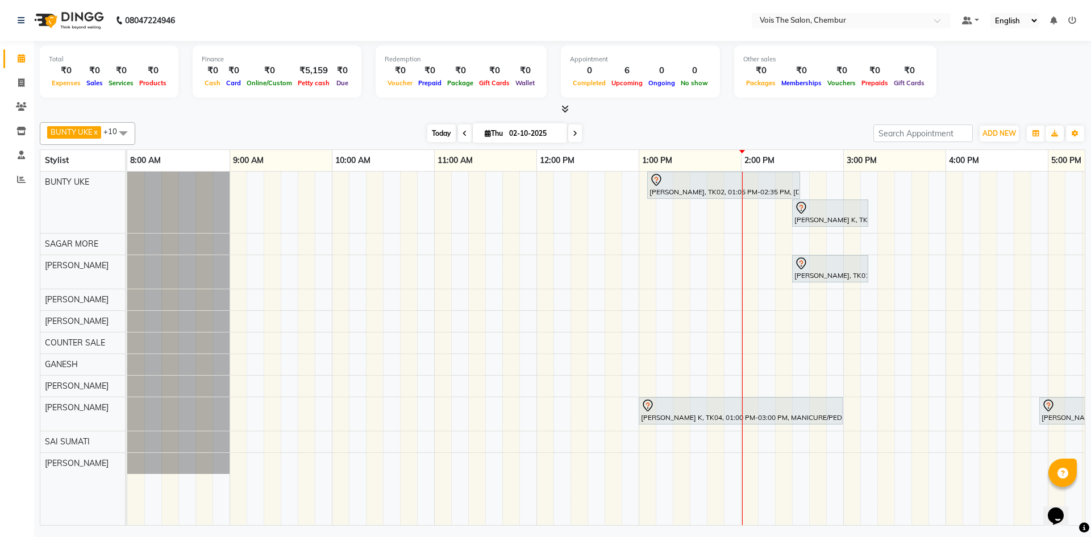
click at [432, 132] on span "Today" at bounding box center [441, 133] width 28 height 18
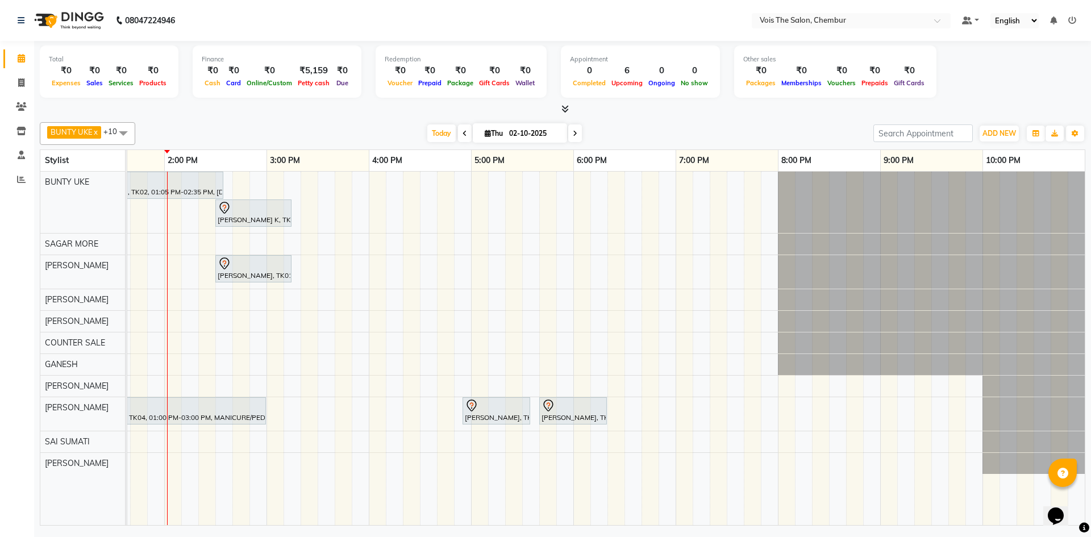
click at [574, 132] on icon at bounding box center [575, 133] width 5 height 7
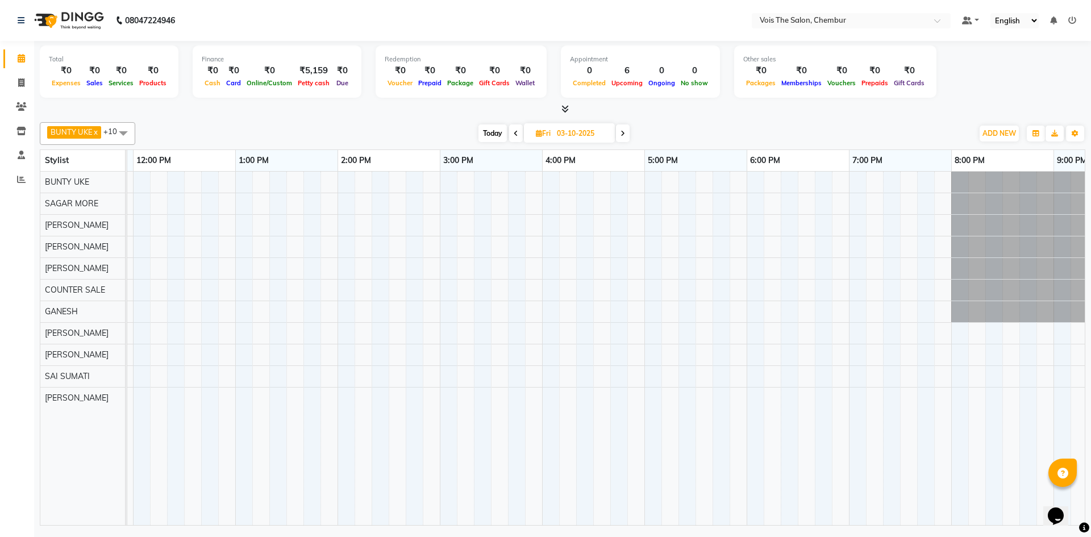
scroll to position [0, 412]
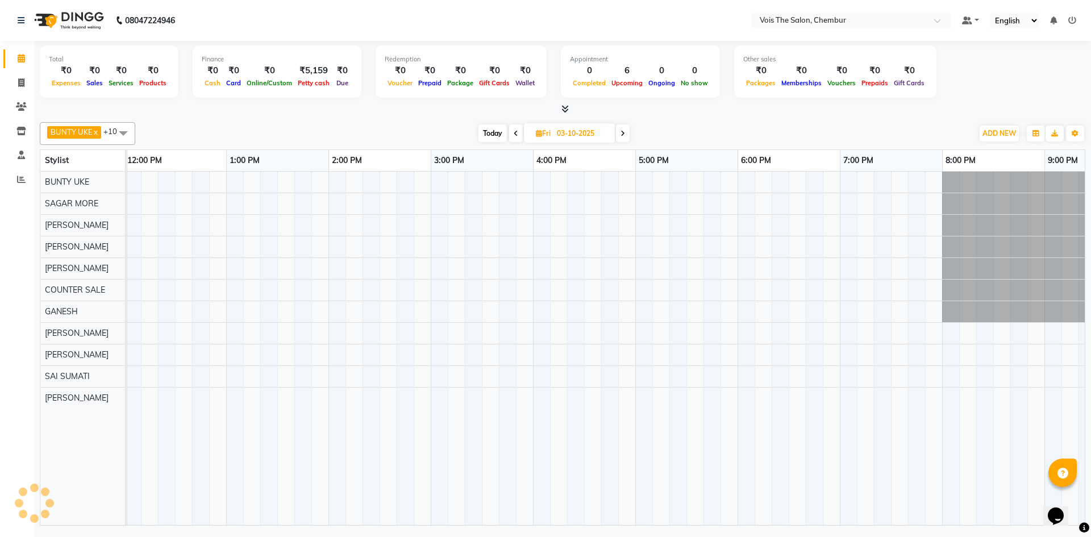
click at [487, 128] on span "Today" at bounding box center [492, 133] width 28 height 18
type input "02-10-2025"
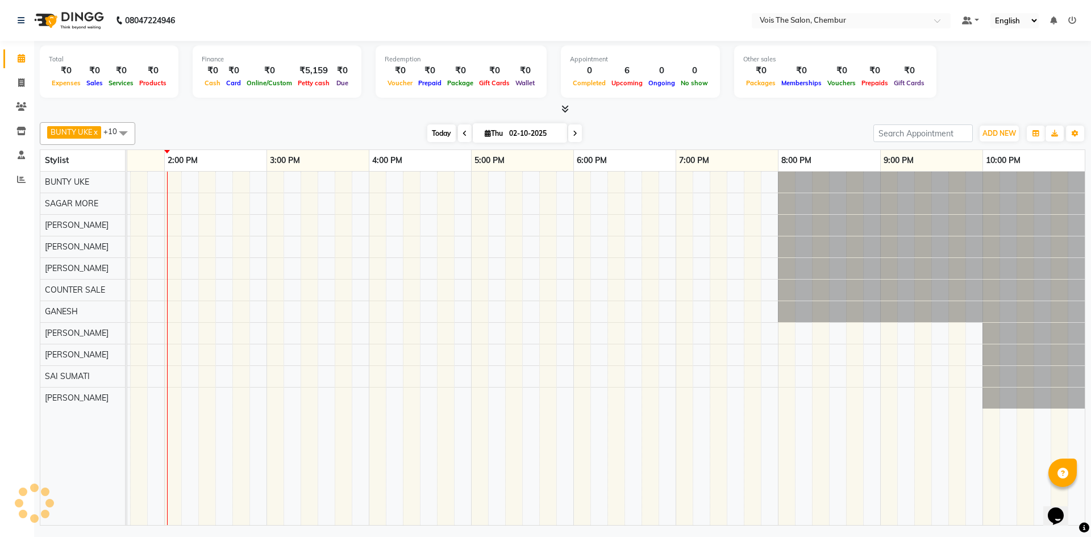
scroll to position [0, 577]
